Goal: Task Accomplishment & Management: Use online tool/utility

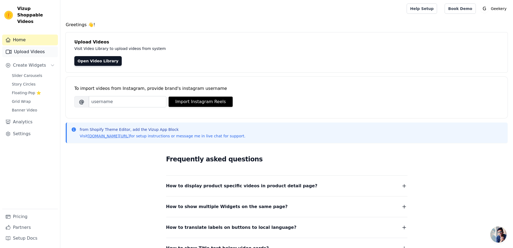
click at [47, 47] on link "Upload Videos" at bounding box center [30, 51] width 56 height 11
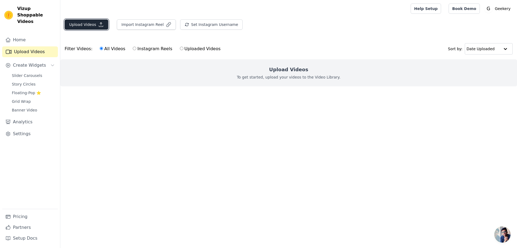
click at [76, 28] on button "Upload Videos" at bounding box center [87, 24] width 44 height 10
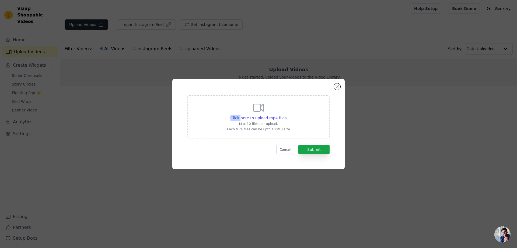
click at [76, 28] on div "Click here to upload mp4 files Max 10 files per upload. Each MP4 files can be u…" at bounding box center [258, 124] width 517 height 248
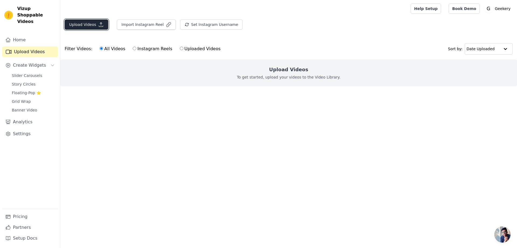
click at [85, 23] on button "Upload Videos" at bounding box center [87, 24] width 44 height 10
click at [94, 26] on button "Upload Videos" at bounding box center [87, 24] width 44 height 10
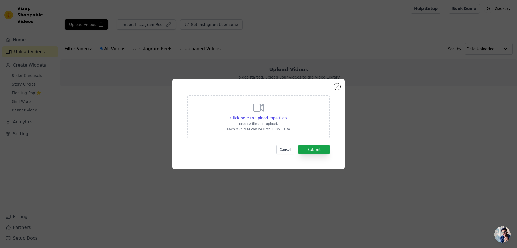
click at [279, 113] on div "Click here to upload mp4 files Max 10 files per upload. Each MP4 files can be u…" at bounding box center [258, 116] width 63 height 30
click at [286, 115] on input "Click here to upload mp4 files Max 10 files per upload. Each MP4 files can be u…" at bounding box center [286, 115] width 0 height 0
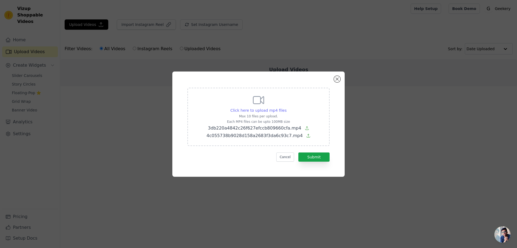
click at [261, 111] on span "Click here to upload mp4 files" at bounding box center [259, 110] width 56 height 4
click at [286, 108] on input "Click here to upload mp4 files Max 10 files per upload. Each MP4 files can be u…" at bounding box center [286, 107] width 0 height 0
type input "C:\fakepath\AQPNja1rad5BOaJ6XJtIwEwwnLK8NeiRWC7KJ5FddV0ERbFAphN4XNr6m0XVDBXLiAu…"
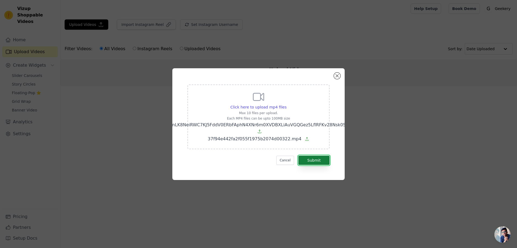
click at [313, 157] on button "Submit" at bounding box center [314, 160] width 31 height 9
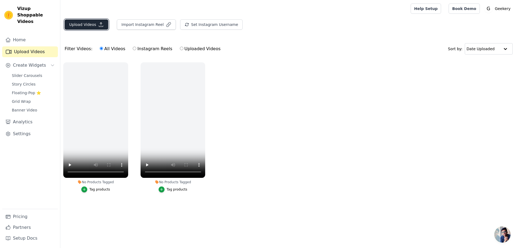
click at [87, 28] on button "Upload Videos" at bounding box center [87, 24] width 44 height 10
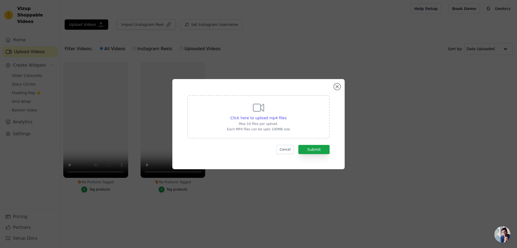
click at [257, 109] on icon at bounding box center [258, 107] width 13 height 13
click at [286, 115] on input "Click here to upload mp4 files Max 10 files per upload. Each MP4 files can be u…" at bounding box center [286, 115] width 0 height 0
type input "C:\fakepath\37f94e442fa2f055f1975b2074d00322.mp4"
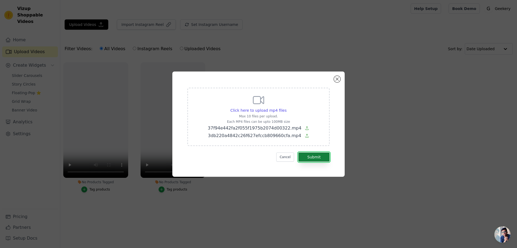
click at [320, 154] on button "Submit" at bounding box center [314, 156] width 31 height 9
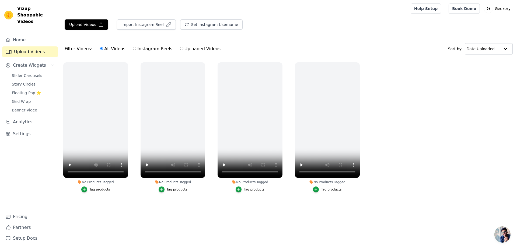
click at [196, 217] on main "Upload Videos Import Instagram Reel Set Instagram Username Import Latest IG Ree…" at bounding box center [288, 118] width 457 height 202
click at [205, 63] on icon "button" at bounding box center [204, 63] width 2 height 2
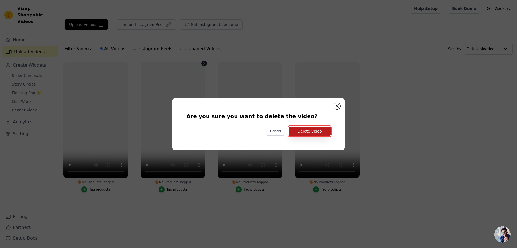
click at [313, 133] on button "Delete Video" at bounding box center [310, 130] width 42 height 9
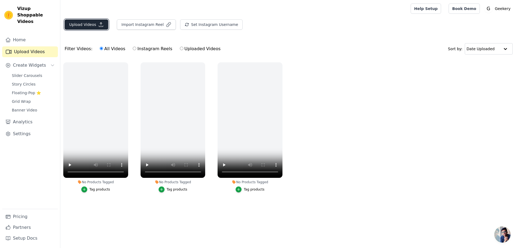
click at [98, 24] on icon "button" at bounding box center [100, 24] width 5 height 5
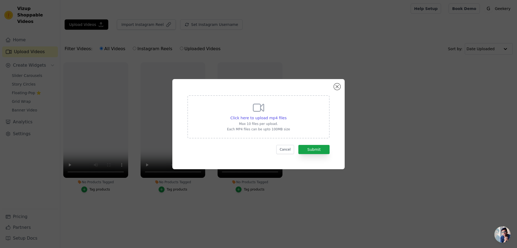
click at [265, 114] on div "Click here to upload mp4 files Max 10 files per upload. Each MP4 files can be u…" at bounding box center [258, 116] width 63 height 30
click at [286, 115] on input "Click here to upload mp4 files Max 10 files per upload. Each MP4 files can be u…" at bounding box center [286, 115] width 0 height 0
type input "C:\fakepath\a6531a567e5e0491996753fd8b3cba23_720w.mp4"
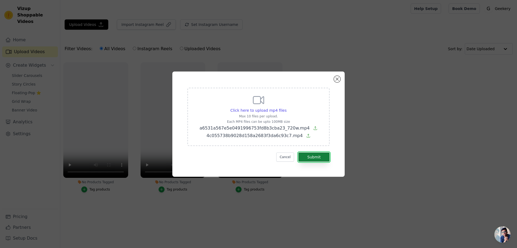
click at [313, 156] on button "Submit" at bounding box center [314, 156] width 31 height 9
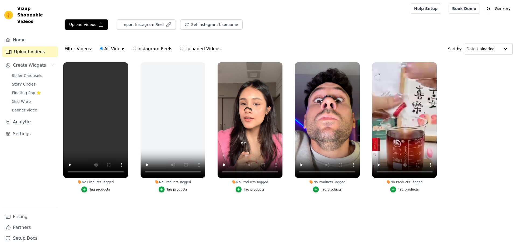
click at [208, 203] on ul "No Products Tagged Tag products No Products Tagged Tag products No Products Tag…" at bounding box center [288, 132] width 457 height 147
click at [218, 211] on main "Upload Videos Import Instagram Reel Set Instagram Username Import Latest IG Ree…" at bounding box center [288, 118] width 457 height 202
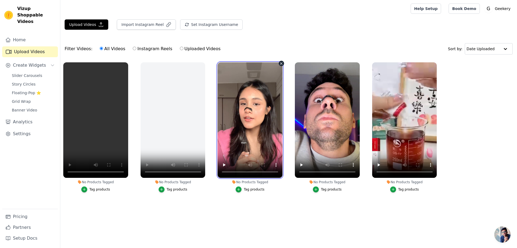
click at [242, 128] on video at bounding box center [250, 119] width 65 height 115
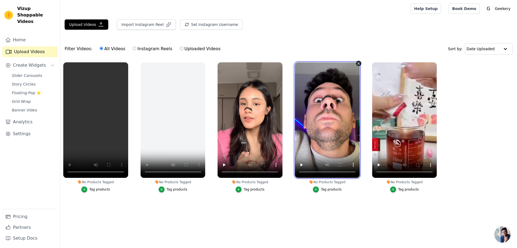
click at [319, 139] on video at bounding box center [327, 119] width 65 height 115
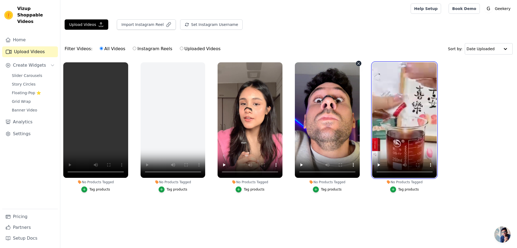
click at [376, 141] on video at bounding box center [404, 119] width 65 height 115
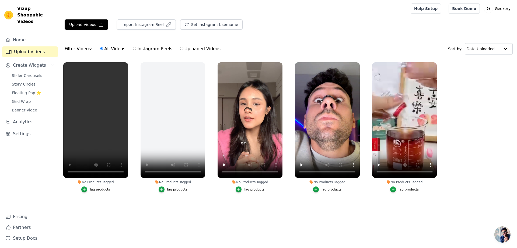
click at [217, 209] on main "Upload Videos Import Instagram Reel Set Instagram Username Import Latest IG Ree…" at bounding box center [288, 118] width 457 height 202
click at [195, 216] on main "Upload Videos Import Instagram Reel Set Instagram Username Import Latest IG Ree…" at bounding box center [288, 118] width 457 height 202
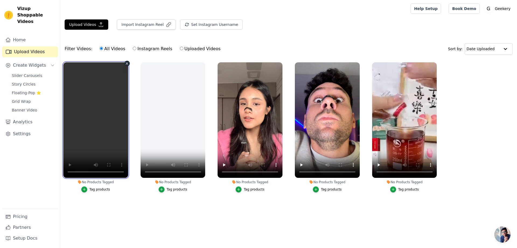
click at [62, 170] on div "No Products Tagged Tag products" at bounding box center [95, 128] width 71 height 138
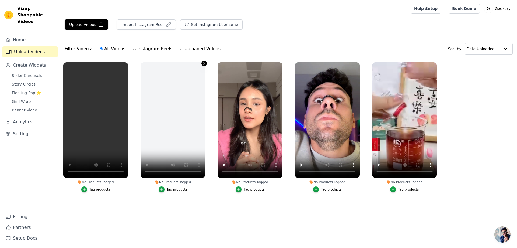
click at [203, 61] on button "No Products Tagged Tag products" at bounding box center [204, 63] width 5 height 5
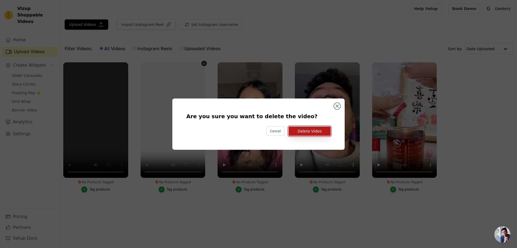
click at [295, 131] on button "Delete Video" at bounding box center [310, 130] width 42 height 9
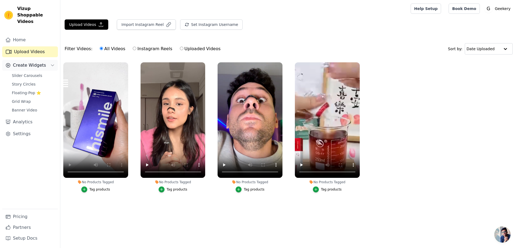
click at [35, 62] on span "Create Widgets" at bounding box center [29, 65] width 33 height 6
click at [14, 62] on span "Create Widgets" at bounding box center [29, 65] width 33 height 6
click at [24, 73] on span "Slider Carousels" at bounding box center [27, 75] width 30 height 5
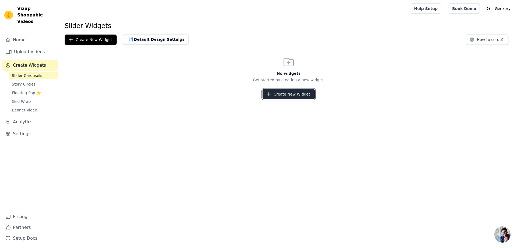
click at [289, 90] on button "Create New Widget" at bounding box center [289, 94] width 52 height 10
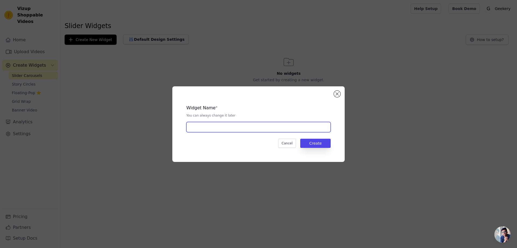
click at [268, 128] on input "text" at bounding box center [259, 127] width 144 height 10
type input "Videos"
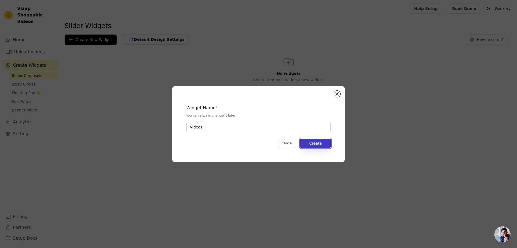
click at [320, 146] on button "Create" at bounding box center [316, 143] width 30 height 9
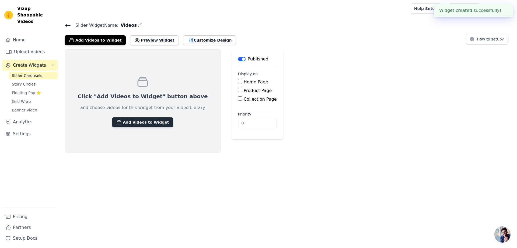
click at [116, 123] on icon "button" at bounding box center [118, 121] width 5 height 5
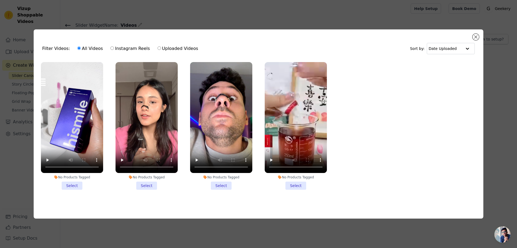
click at [77, 184] on li "No Products Tagged Select" at bounding box center [72, 125] width 62 height 127
click at [0, 0] on input "No Products Tagged Select" at bounding box center [0, 0] width 0 height 0
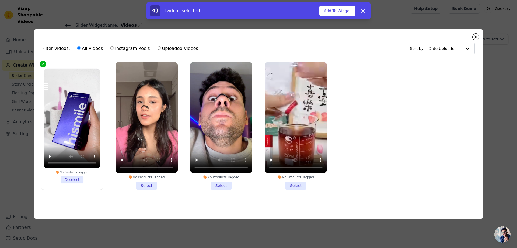
click at [141, 185] on li "No Products Tagged Select" at bounding box center [147, 125] width 62 height 127
click at [0, 0] on input "No Products Tagged Select" at bounding box center [0, 0] width 0 height 0
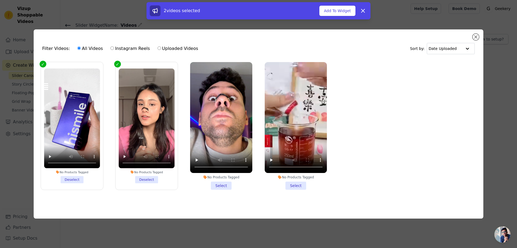
click at [219, 181] on li "No Products Tagged Select" at bounding box center [221, 125] width 62 height 127
click at [0, 0] on input "No Products Tagged Select" at bounding box center [0, 0] width 0 height 0
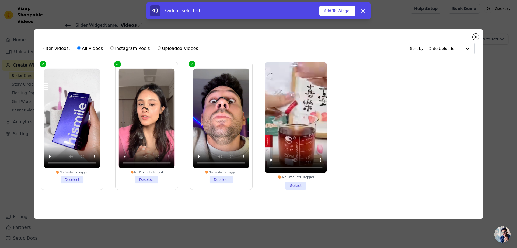
click at [300, 186] on li "No Products Tagged Select" at bounding box center [296, 125] width 62 height 127
click at [0, 0] on input "No Products Tagged Select" at bounding box center [0, 0] width 0 height 0
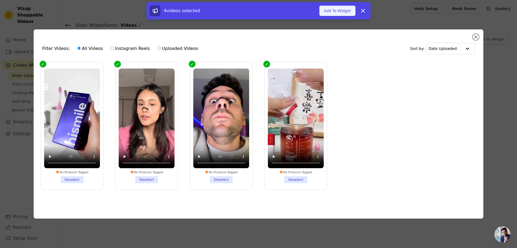
click at [341, 11] on button "Add To Widget" at bounding box center [338, 11] width 36 height 10
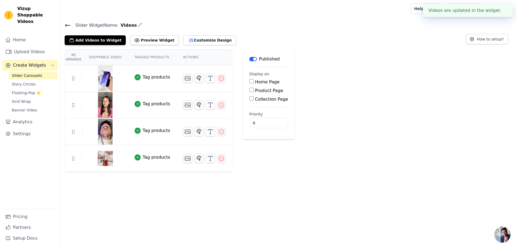
click at [255, 81] on label "Home Page" at bounding box center [267, 81] width 25 height 5
click at [250, 81] on input "Home Page" at bounding box center [252, 81] width 4 height 4
checkbox input "true"
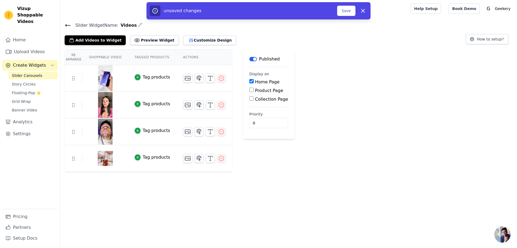
click at [255, 98] on label "Collection Page" at bounding box center [271, 98] width 33 height 5
click at [253, 98] on input "Collection Page" at bounding box center [252, 98] width 4 height 4
click at [255, 99] on label "Collection Page" at bounding box center [271, 98] width 33 height 5
click at [251, 99] on input "Collection Page" at bounding box center [252, 98] width 4 height 4
checkbox input "false"
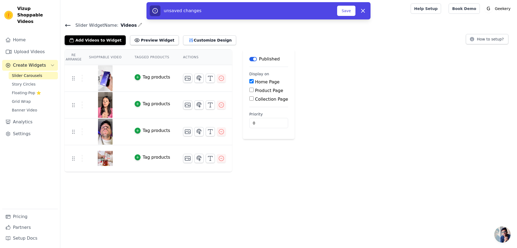
click at [263, 162] on div "Label Published Display on Home Page Product Page Collection Page Priority 0 un…" at bounding box center [269, 110] width 52 height 122
click at [257, 121] on input "0" at bounding box center [269, 123] width 39 height 10
click at [71, 69] on tbody "Tag products Tag products Tag products Tag products" at bounding box center [149, 118] width 168 height 107
click at [74, 133] on use at bounding box center [74, 132] width 2 height 4
drag, startPoint x: 74, startPoint y: 133, endPoint x: 72, endPoint y: 101, distance: 32.1
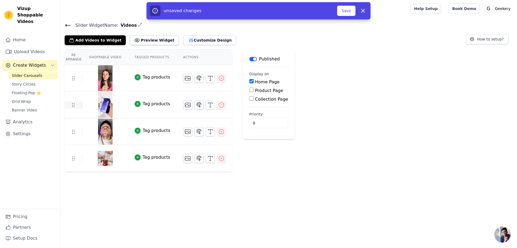
click at [73, 102] on tbody "Tag products Tag products Tag products Tag products" at bounding box center [149, 118] width 168 height 107
click at [72, 101] on td at bounding box center [74, 104] width 18 height 7
click at [279, 172] on html "Vizup Shoppable Videos Home Upload Videos Create Widgets Slider Carousels Story…" at bounding box center [258, 86] width 517 height 172
click at [356, 10] on div "unsaved changes Save Dismiss" at bounding box center [259, 10] width 218 height 11
click at [351, 10] on button "Save" at bounding box center [346, 11] width 18 height 10
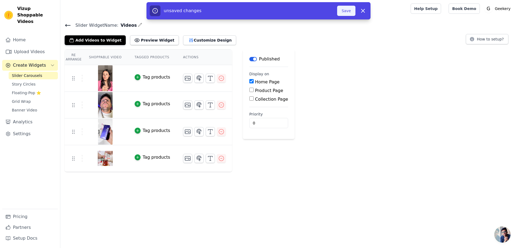
click at [351, 10] on button "Save" at bounding box center [346, 11] width 18 height 10
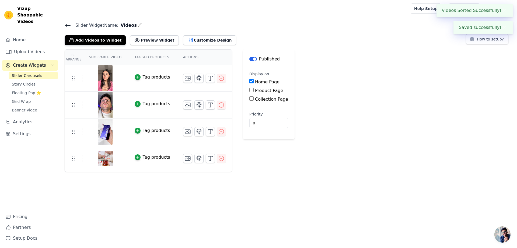
click at [428, 100] on div "Re Arrange Shoppable Video Tagged Products Actions Tag products Tag products Ta…" at bounding box center [288, 110] width 457 height 122
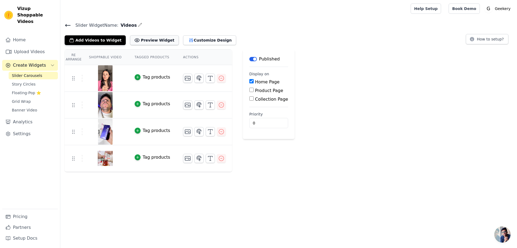
click at [135, 39] on button "Preview Widget" at bounding box center [154, 40] width 49 height 10
click at [226, 172] on html "Vizup Shoppable Videos Home Upload Videos Create Widgets Slider Carousels Story…" at bounding box center [258, 86] width 517 height 172
click at [255, 92] on label "Product Page" at bounding box center [269, 90] width 28 height 5
click at [253, 92] on input "Product Page" at bounding box center [252, 90] width 4 height 4
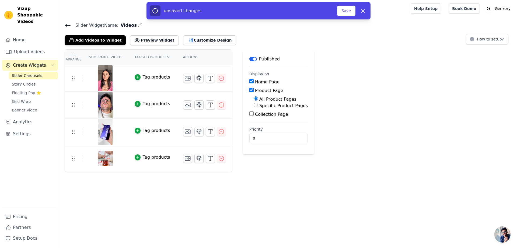
click at [254, 98] on input "All Product Pages" at bounding box center [256, 98] width 4 height 4
click at [250, 91] on div "Product Page" at bounding box center [279, 90] width 58 height 6
click at [250, 90] on input "Product Page" at bounding box center [252, 90] width 4 height 4
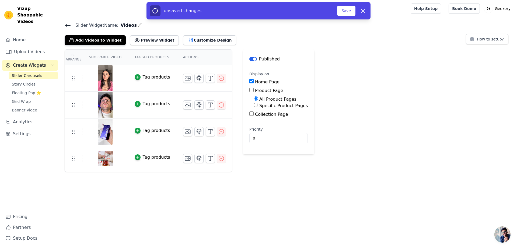
checkbox input "true"
click at [250, 114] on input "Collection Page" at bounding box center [252, 113] width 4 height 4
click at [250, 115] on input "Collection Page" at bounding box center [252, 113] width 4 height 4
checkbox input "false"
click at [249, 159] on div "Label Published Display on Home Page Product Page All Product Pages Specific Pr…" at bounding box center [278, 110] width 71 height 122
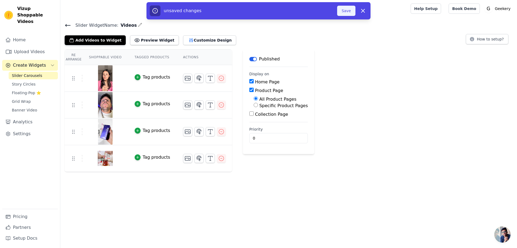
click at [347, 12] on button "Save" at bounding box center [346, 11] width 18 height 10
click at [346, 8] on button "Save" at bounding box center [346, 11] width 18 height 10
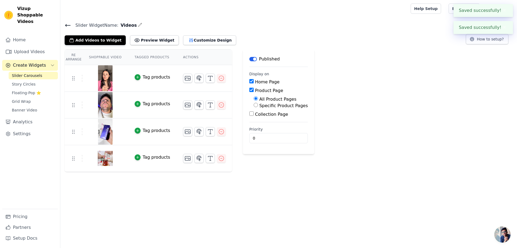
click at [345, 39] on div "Add Videos to Widget Preview Widget Customize Design How to setup?" at bounding box center [289, 39] width 448 height 12
click at [68, 23] on icon at bounding box center [68, 25] width 6 height 6
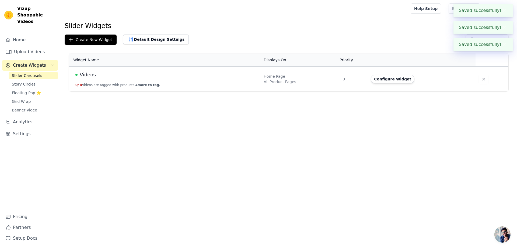
click at [243, 91] on html "Saved successfully! ✖ Saved successfully! ✖ Saved successfully! ✖ Vizup Shoppab…" at bounding box center [258, 45] width 517 height 91
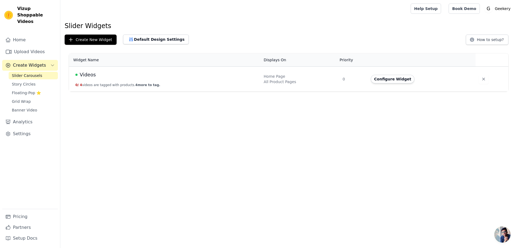
click at [198, 79] on td "Videos 0 / 4 videos are tagged with products. 4 more to tag." at bounding box center [165, 79] width 192 height 25
click at [98, 76] on div "Videos" at bounding box center [166, 75] width 182 height 8
click at [381, 79] on button "Configure Widget" at bounding box center [393, 79] width 44 height 9
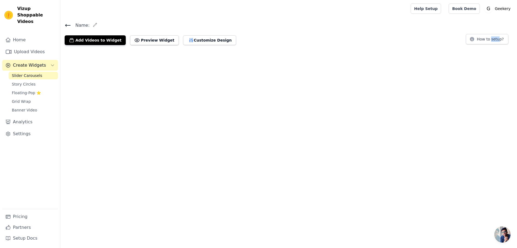
click at [381, 49] on html "Vizup Shoppable Videos Home Upload Videos Create Widgets Slider Carousels Story…" at bounding box center [258, 24] width 517 height 49
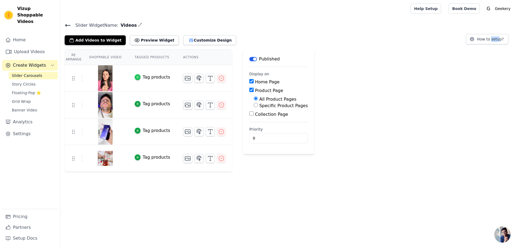
click at [136, 77] on icon "button" at bounding box center [138, 77] width 4 height 4
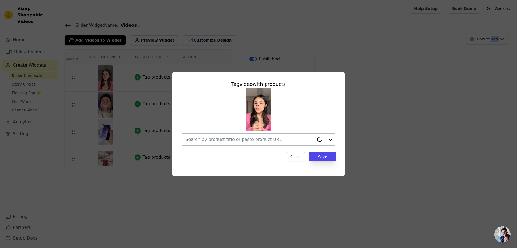
click at [240, 143] on div at bounding box center [250, 139] width 129 height 12
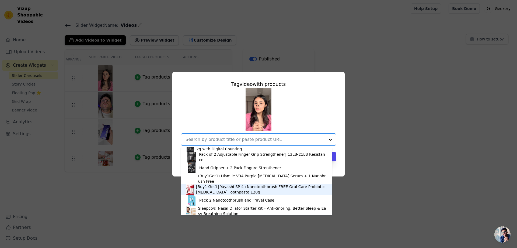
scroll to position [9, 0]
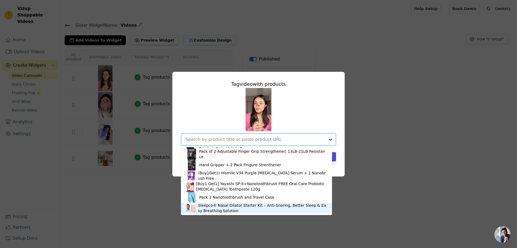
click at [216, 206] on div "Sleepco® Nasal Dilator Starter Kit – Anti-Snoring, Better Sleep & Easy Breathin…" at bounding box center [262, 207] width 129 height 11
click at [216, 206] on div "Tag video with products (Buy 1 Get 1 Deal) Hand Gripper +Fingure Gripper Adjust…" at bounding box center [258, 124] width 517 height 248
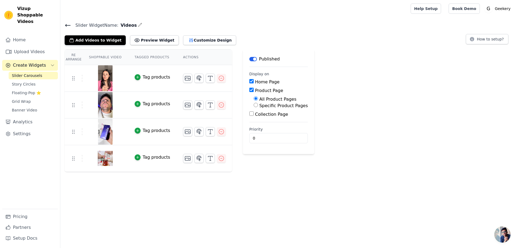
click at [146, 104] on div "Tag products" at bounding box center [156, 104] width 27 height 6
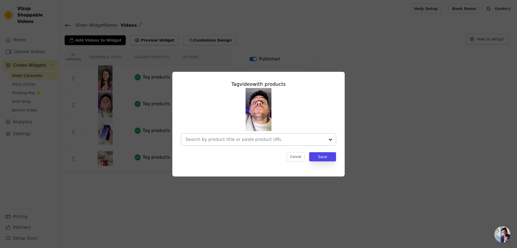
click at [261, 140] on input "text" at bounding box center [256, 139] width 140 height 6
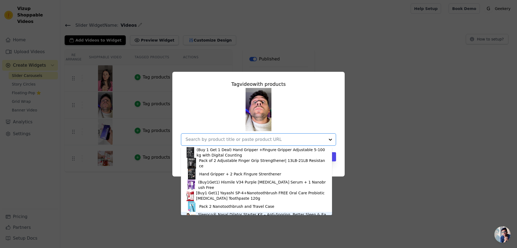
scroll to position [8, 0]
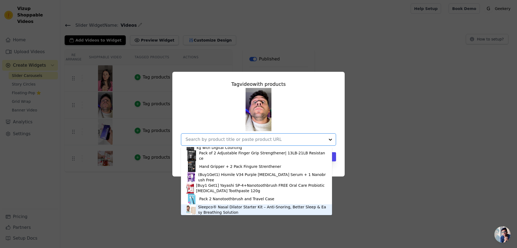
click at [206, 211] on div "Sleepco® Nasal Dilator Starter Kit – Anti-Snoring, Better Sleep & Easy Breathin…" at bounding box center [262, 209] width 129 height 11
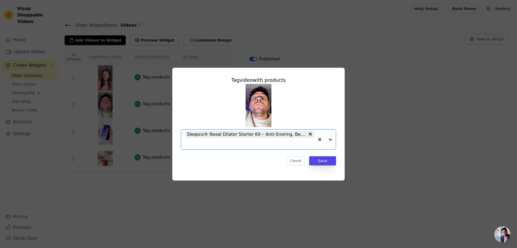
click at [206, 211] on div "Tag video with products Option Sleepco® Nasal Dilator Starter Kit – Anti-Snorin…" at bounding box center [258, 124] width 517 height 248
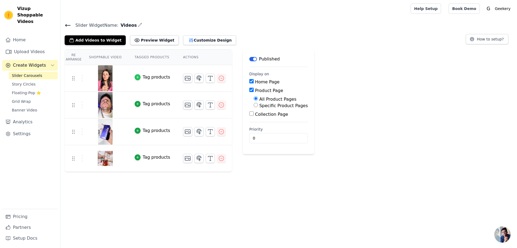
click at [136, 77] on icon "button" at bounding box center [137, 77] width 2 height 2
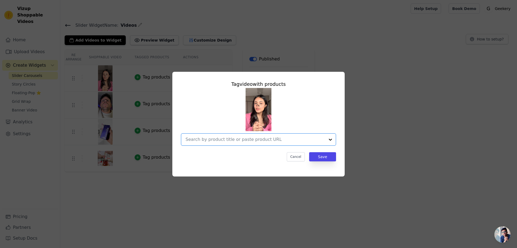
click at [240, 140] on input "text" at bounding box center [256, 139] width 140 height 6
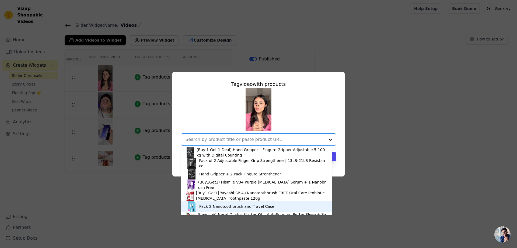
scroll to position [9, 0]
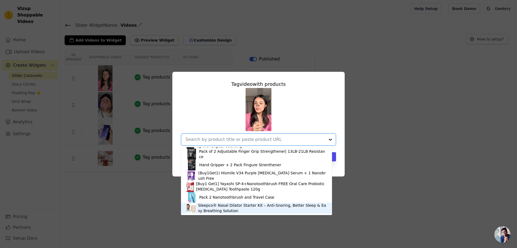
click at [192, 206] on img at bounding box center [191, 207] width 9 height 11
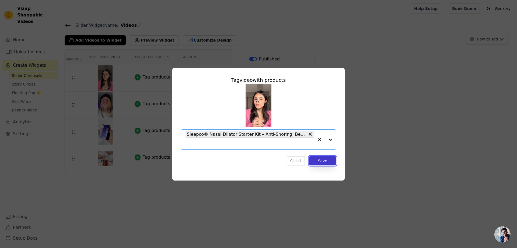
click at [327, 162] on button "Save" at bounding box center [322, 160] width 27 height 9
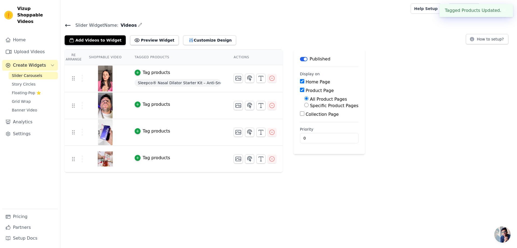
click at [138, 105] on button "Tag products" at bounding box center [153, 104] width 36 height 6
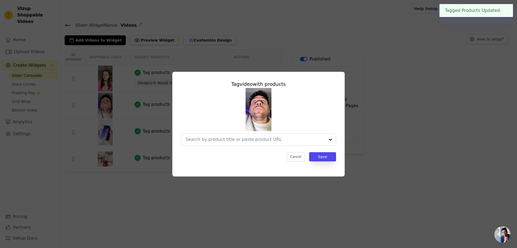
click at [138, 105] on div "Tag video with products Cancel Save" at bounding box center [259, 124] width 500 height 122
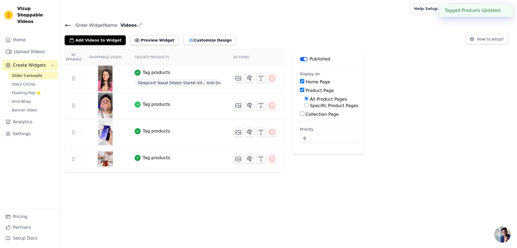
click at [135, 102] on div "button" at bounding box center [138, 104] width 6 height 6
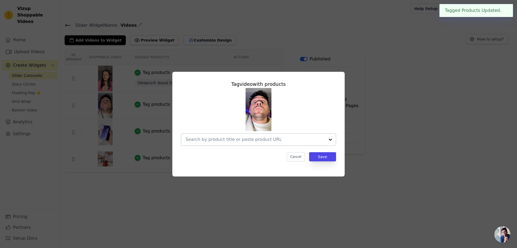
click at [256, 136] on div at bounding box center [256, 139] width 140 height 12
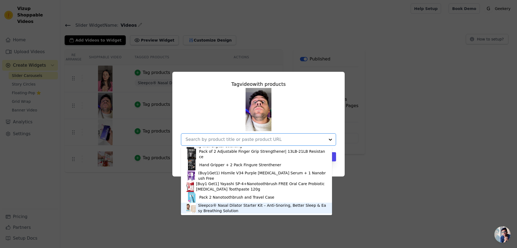
click at [190, 210] on img at bounding box center [191, 207] width 9 height 11
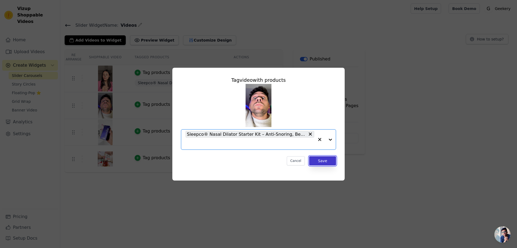
click at [322, 161] on button "Save" at bounding box center [322, 160] width 27 height 9
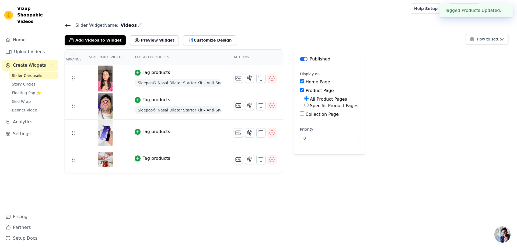
click at [133, 135] on td "Tag products" at bounding box center [177, 132] width 99 height 27
click at [136, 131] on icon "button" at bounding box center [138, 132] width 4 height 4
click at [135, 134] on div "button" at bounding box center [138, 132] width 6 height 6
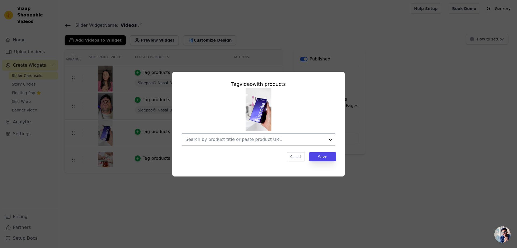
click at [254, 139] on input "text" at bounding box center [256, 139] width 140 height 6
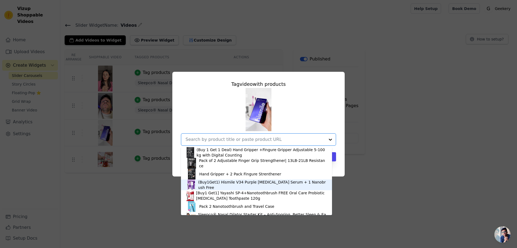
click at [192, 187] on img at bounding box center [192, 184] width 10 height 11
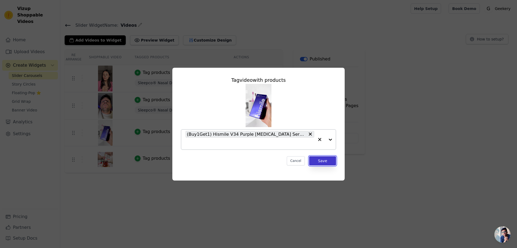
click at [326, 157] on button "Save" at bounding box center [322, 160] width 27 height 9
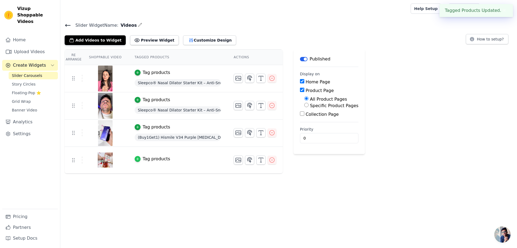
click at [136, 158] on icon "button" at bounding box center [138, 159] width 4 height 4
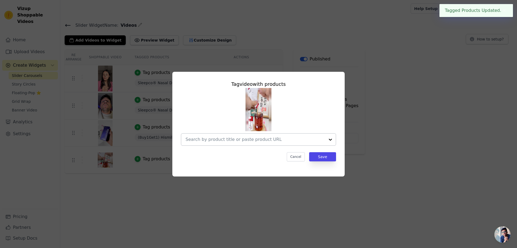
click at [263, 139] on input "text" at bounding box center [256, 139] width 140 height 6
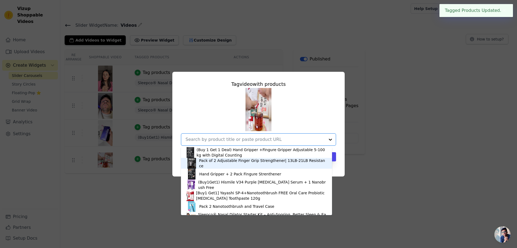
scroll to position [8, 0]
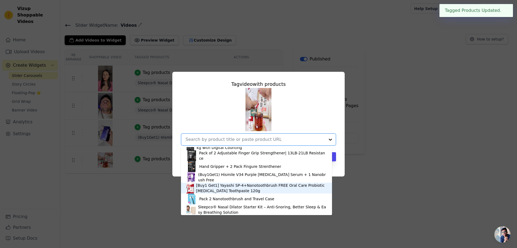
click at [199, 188] on div "[Buy1 Get1] Yayashi SP-4+Nanotoothbrush FREE Oral Care Probiotic Whitening Toot…" at bounding box center [261, 187] width 131 height 11
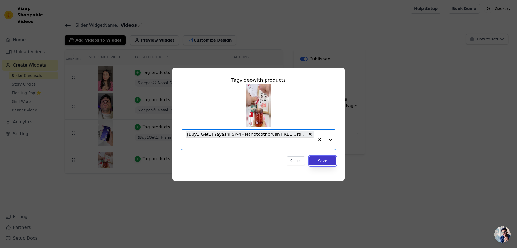
click at [317, 161] on button "Save" at bounding box center [322, 160] width 27 height 9
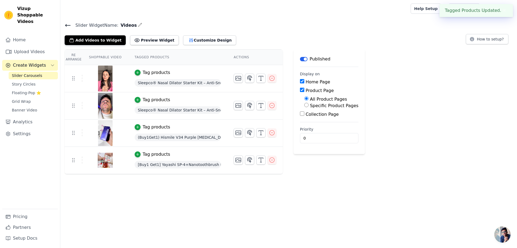
click at [502, 8] on button "✖" at bounding box center [505, 10] width 6 height 6
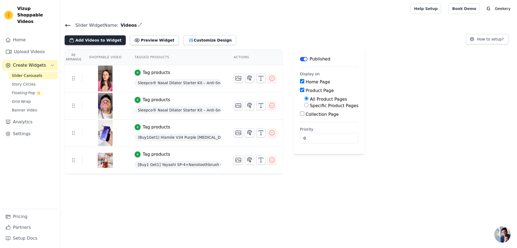
click at [82, 40] on button "Add Videos to Widget" at bounding box center [95, 40] width 61 height 10
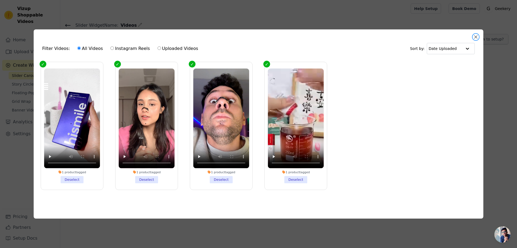
click at [476, 34] on button "Close modal" at bounding box center [476, 37] width 6 height 6
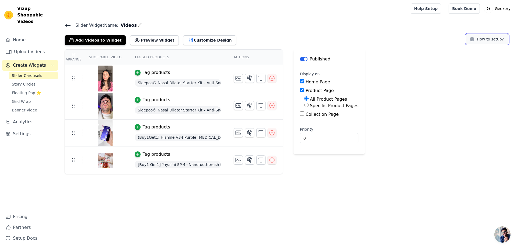
click at [476, 34] on button "How to setup?" at bounding box center [487, 39] width 43 height 10
click at [81, 40] on button "Add Videos to Widget" at bounding box center [95, 40] width 61 height 10
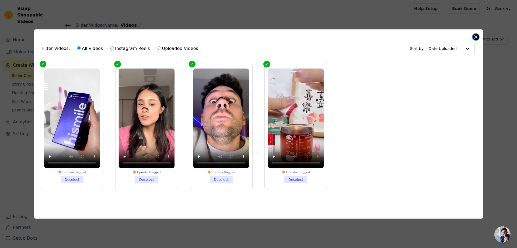
click at [476, 34] on button "Close modal" at bounding box center [476, 37] width 6 height 6
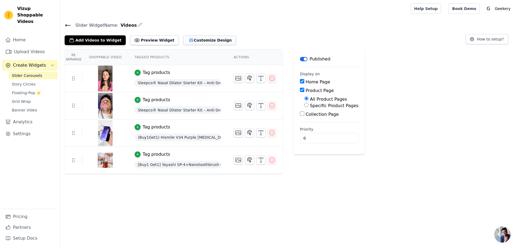
click at [183, 41] on button "Customize Design" at bounding box center [209, 40] width 53 height 10
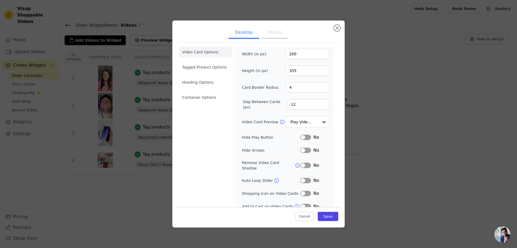
click at [284, 28] on button "Mobile" at bounding box center [275, 33] width 27 height 12
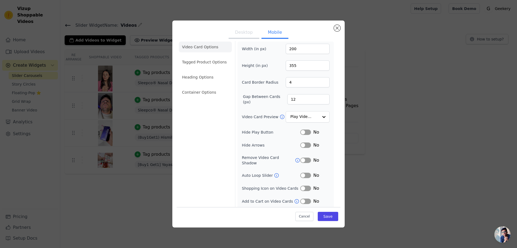
scroll to position [0, 0]
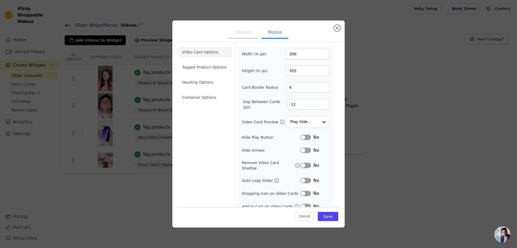
click at [246, 35] on button "Desktop" at bounding box center [244, 33] width 31 height 12
click at [338, 26] on button "Close modal" at bounding box center [337, 28] width 6 height 6
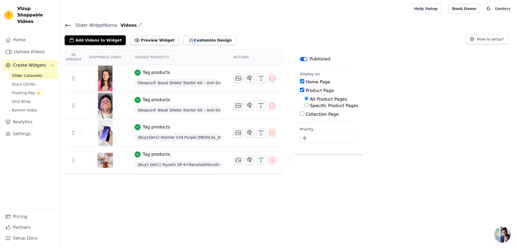
click at [64, 25] on div "Slider Widget Name: Videos Add Videos to Widget Preview Widget Customize Design…" at bounding box center [288, 33] width 457 height 23
click at [67, 25] on icon at bounding box center [67, 25] width 5 height 2
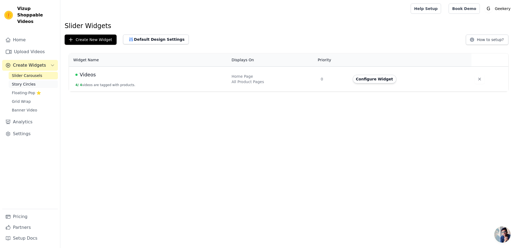
click at [18, 81] on span "Story Circles" at bounding box center [24, 83] width 24 height 5
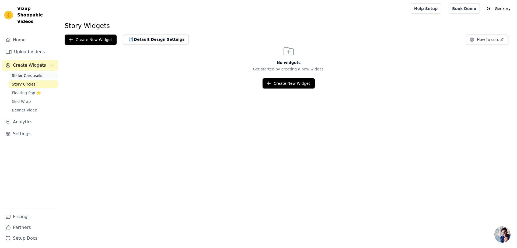
click at [27, 73] on span "Slider Carousels" at bounding box center [27, 75] width 30 height 5
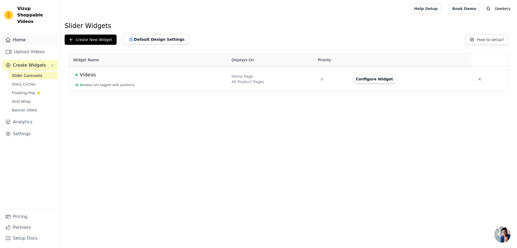
click at [24, 35] on link "Home" at bounding box center [30, 39] width 56 height 11
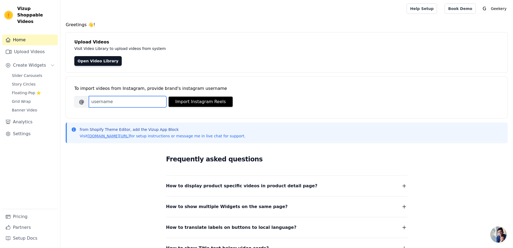
click at [107, 101] on input "Brand's Instagram Username" at bounding box center [128, 101] width 78 height 11
click at [32, 46] on link "Upload Videos" at bounding box center [30, 51] width 56 height 11
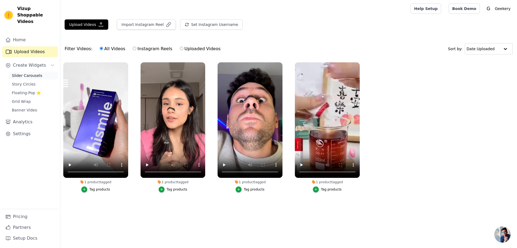
click at [27, 73] on span "Slider Carousels" at bounding box center [27, 75] width 30 height 5
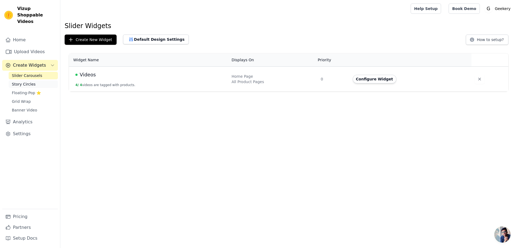
click at [32, 81] on link "Story Circles" at bounding box center [33, 84] width 49 height 8
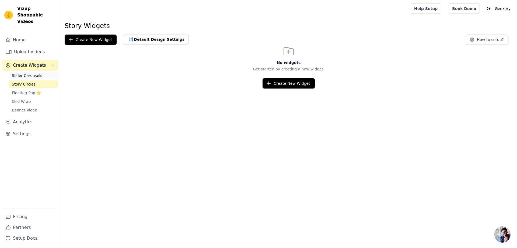
click at [29, 73] on span "Slider Carousels" at bounding box center [27, 75] width 30 height 5
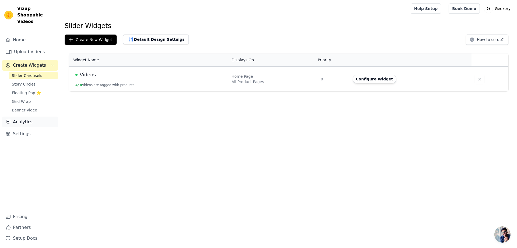
click at [19, 116] on link "Analytics" at bounding box center [30, 121] width 56 height 11
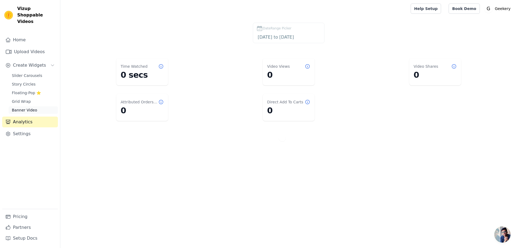
click at [19, 107] on span "Banner Video" at bounding box center [24, 109] width 25 height 5
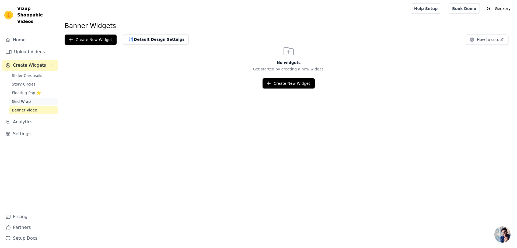
click at [18, 99] on span "Grid Wrap" at bounding box center [21, 101] width 19 height 5
click at [24, 90] on span "Floating-Pop ⭐" at bounding box center [26, 92] width 29 height 5
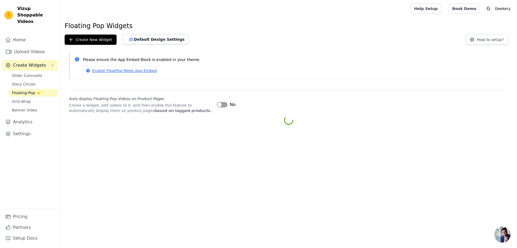
click at [24, 90] on span "Floating-Pop ⭐" at bounding box center [26, 92] width 29 height 5
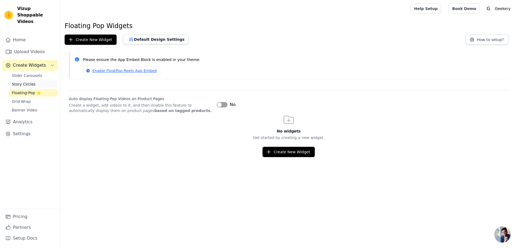
click at [29, 81] on span "Story Circles" at bounding box center [24, 83] width 24 height 5
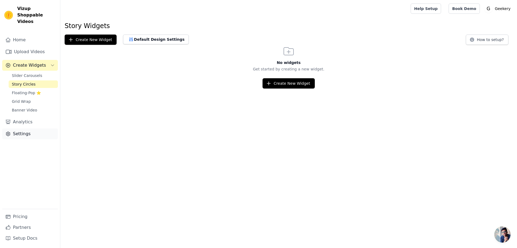
click at [22, 128] on link "Settings" at bounding box center [30, 133] width 56 height 11
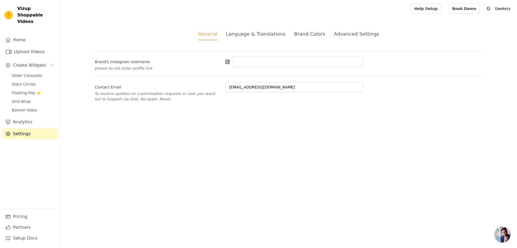
click at [265, 37] on div "Language & Translations" at bounding box center [256, 33] width 60 height 7
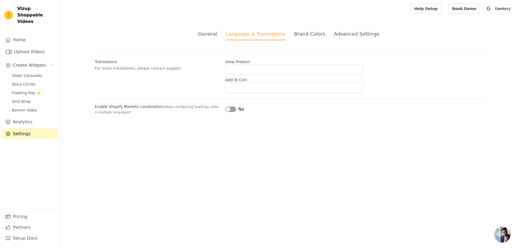
click at [310, 30] on div "General Language & Translations Brand Colors Advanced Settings unsaved changes …" at bounding box center [289, 72] width 414 height 110
click at [309, 30] on div "Brand Colors" at bounding box center [309, 33] width 31 height 7
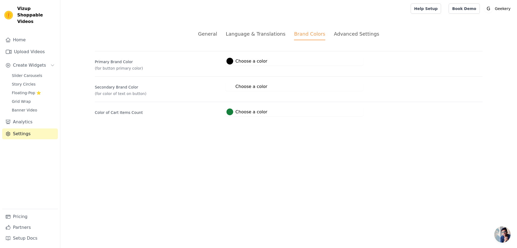
click at [346, 35] on div "Advanced Settings" at bounding box center [356, 33] width 45 height 7
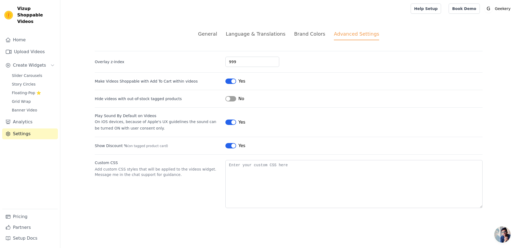
click at [227, 37] on ul "General Language & Translations Brand Colors Advanced Settings" at bounding box center [289, 35] width 388 height 10
click at [213, 34] on div "General" at bounding box center [207, 33] width 19 height 7
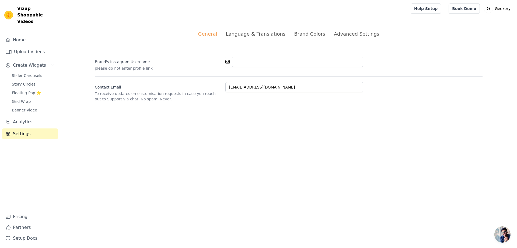
click at [245, 67] on div "Brand's Instagram Username please do not enter profile link" at bounding box center [289, 61] width 388 height 20
click at [246, 66] on div "Brand's Instagram Username please do not enter profile link" at bounding box center [289, 61] width 388 height 20
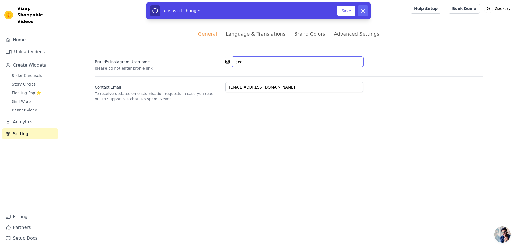
type input "gee"
click at [359, 12] on button "Dismiss" at bounding box center [363, 10] width 11 height 11
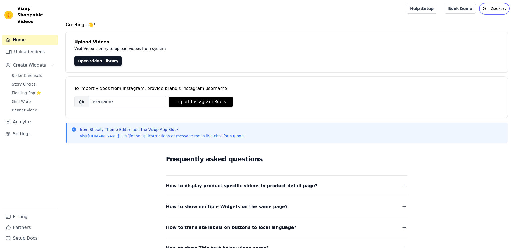
click at [497, 10] on p "Geekery" at bounding box center [499, 9] width 20 height 10
